Goal: Task Accomplishment & Management: Manage account settings

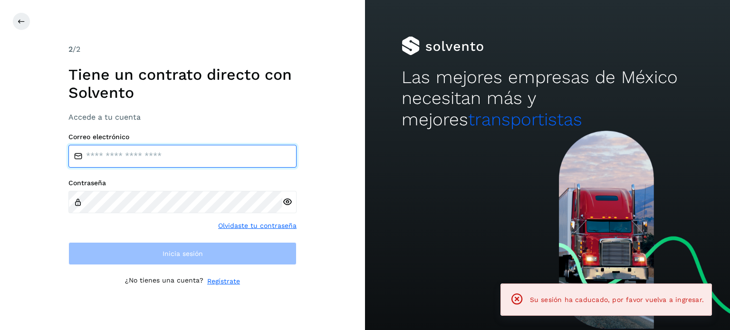
click at [194, 157] on input "email" at bounding box center [182, 156] width 228 height 23
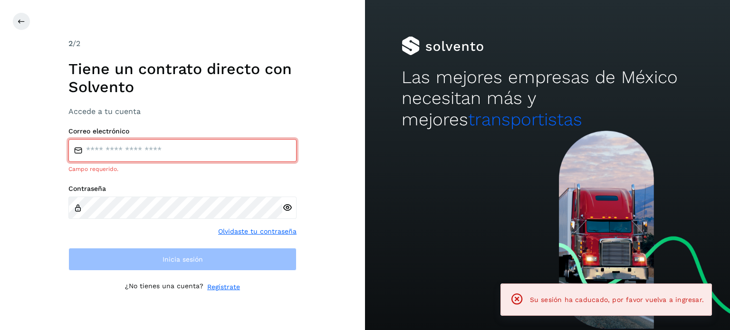
type input "**********"
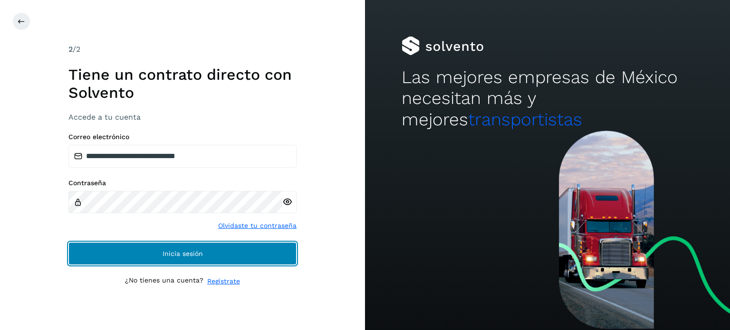
click at [124, 252] on button "Inicia sesión" at bounding box center [182, 254] width 228 height 23
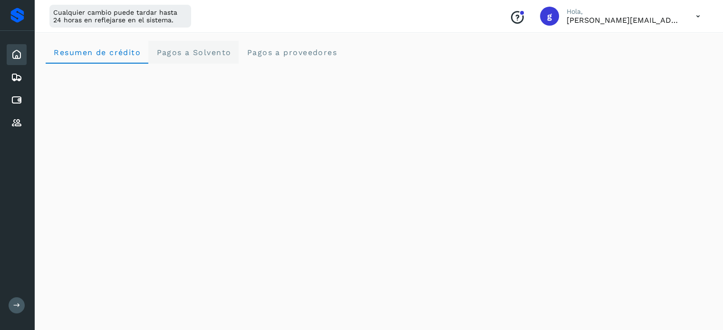
click at [186, 52] on span "Pagos a Solvento" at bounding box center [193, 52] width 75 height 9
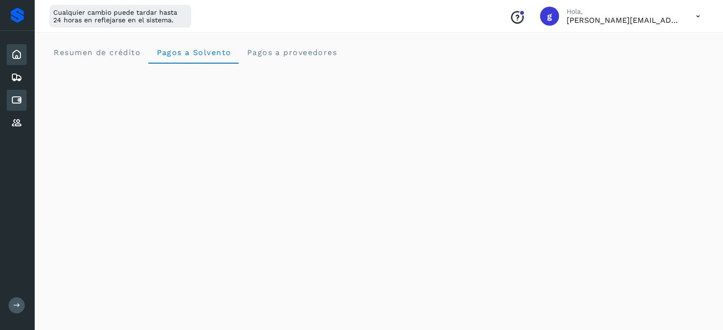
click at [23, 99] on div "Cuentas por pagar" at bounding box center [17, 100] width 20 height 21
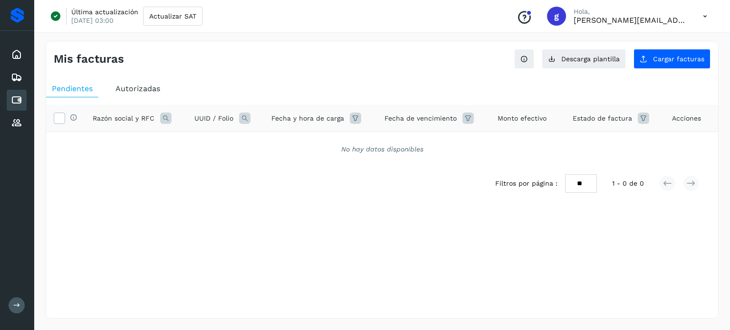
click at [139, 83] on div "Autorizadas" at bounding box center [138, 88] width 56 height 17
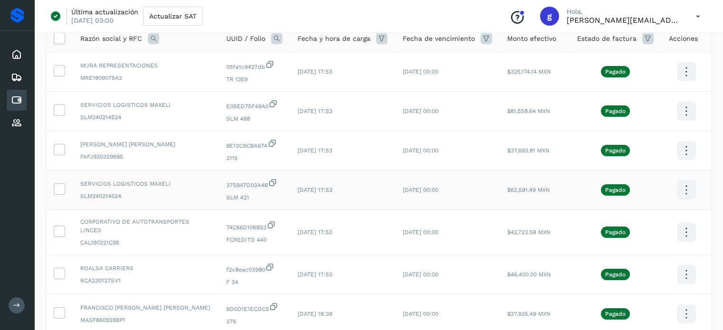
scroll to position [80, 0]
click at [687, 232] on icon at bounding box center [686, 233] width 22 height 22
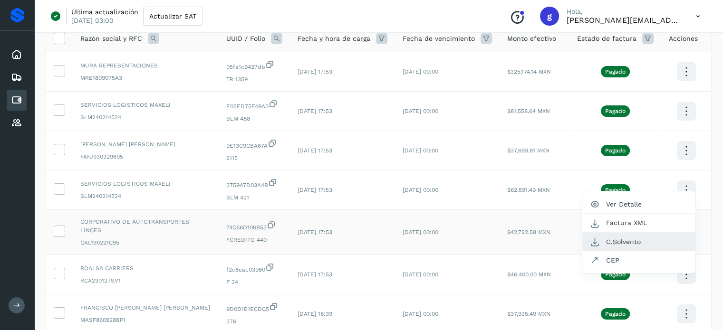
click at [626, 237] on button "C.Solvento" at bounding box center [639, 242] width 113 height 19
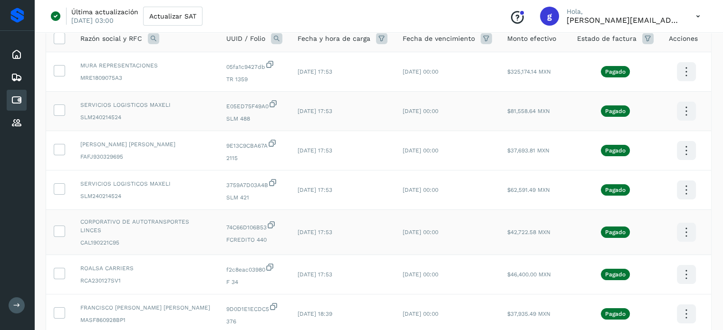
click at [135, 122] on td "SERVICIOS LOGISTICOS MAXELI SLM240214524" at bounding box center [146, 111] width 146 height 39
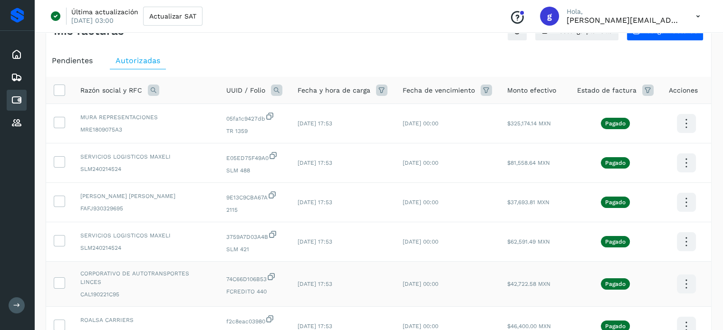
scroll to position [0, 0]
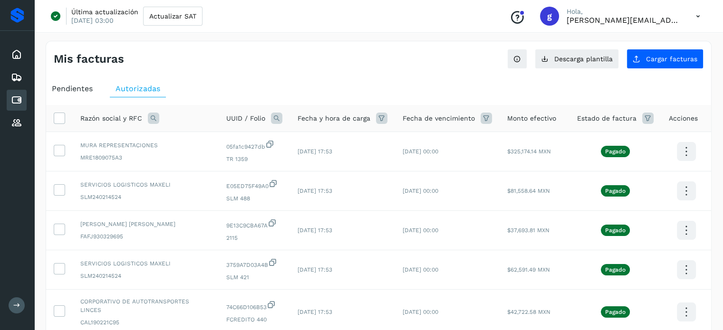
click at [321, 74] on div "Mis facturas Ver instrucciones para cargar Facturas Descarga plantilla Cargar f…" at bounding box center [379, 320] width 666 height 558
